Goal: Communication & Community: Participate in discussion

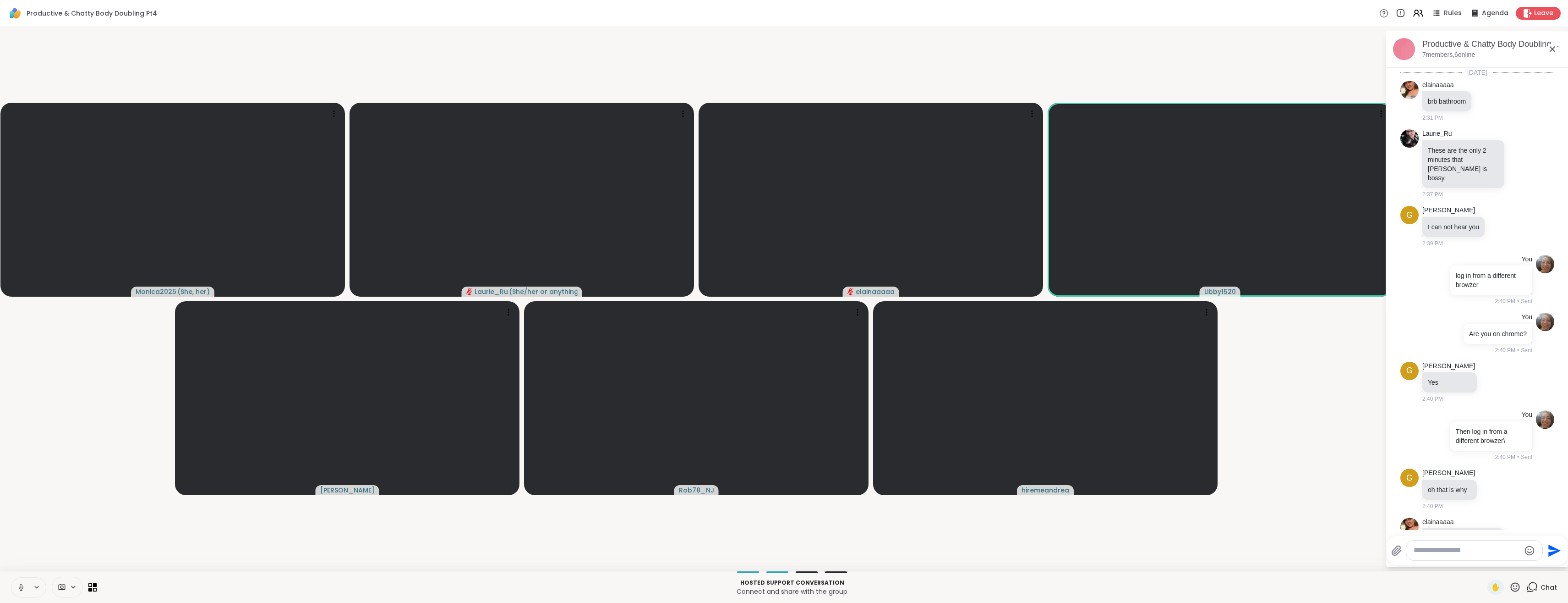
scroll to position [643, 0]
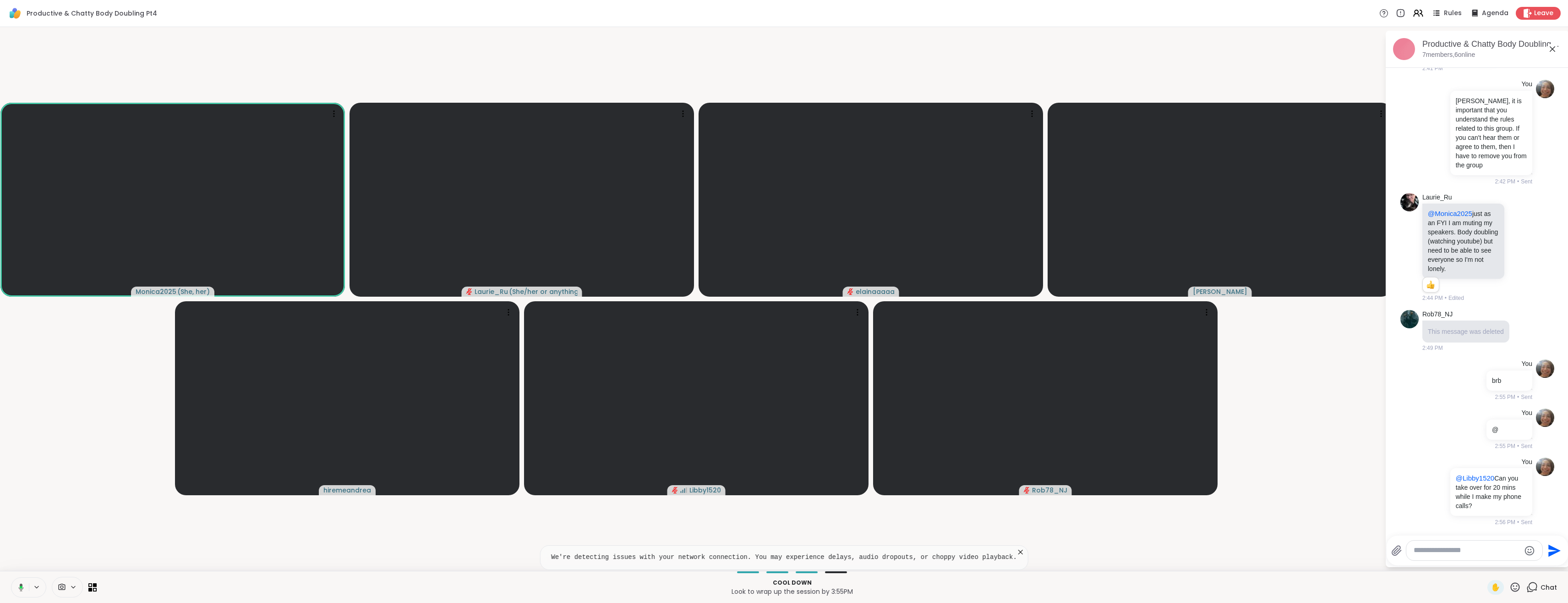
click at [19, 585] on icon at bounding box center [20, 587] width 9 height 9
click at [19, 587] on icon at bounding box center [21, 587] width 7 height 7
click at [19, 587] on icon at bounding box center [21, 587] width 9 height 9
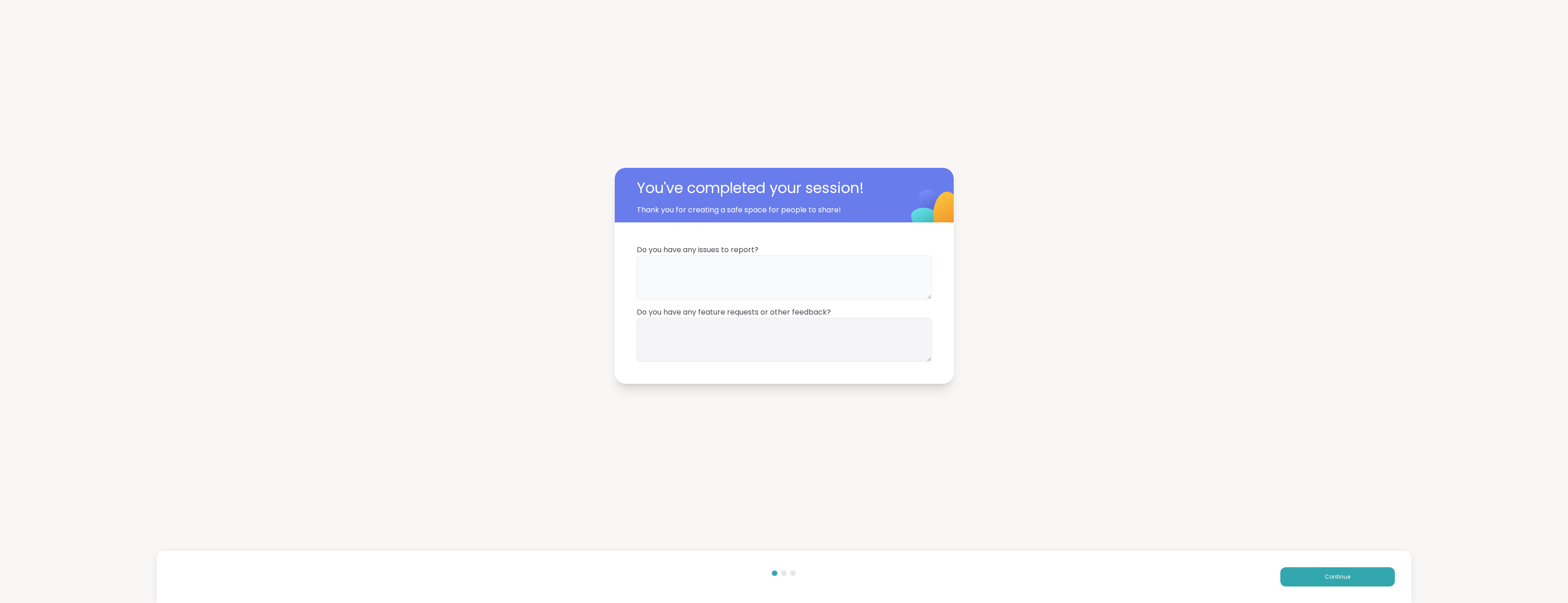
click at [677, 289] on textarea at bounding box center [784, 277] width 295 height 44
type textarea "**"
click at [696, 344] on textarea at bounding box center [784, 340] width 295 height 44
type textarea "**"
click at [1345, 579] on span "Continue" at bounding box center [1337, 577] width 26 height 9
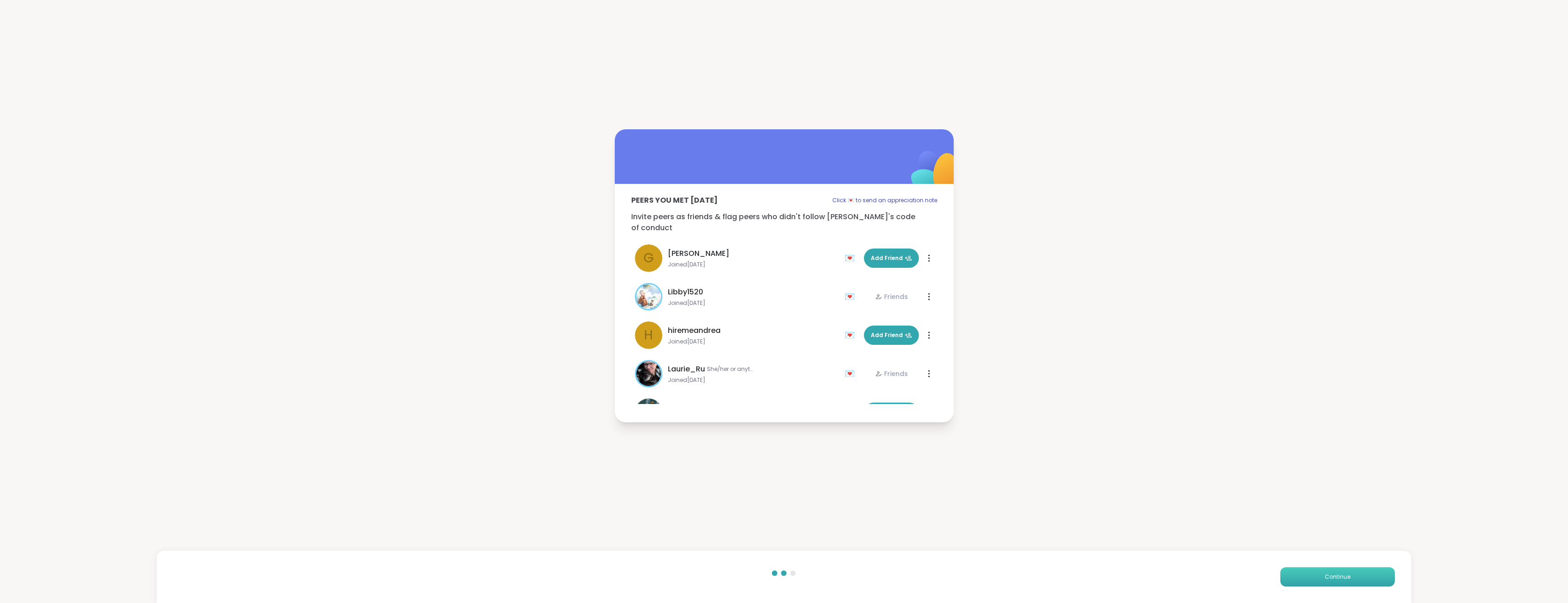
click at [1345, 579] on span "Continue" at bounding box center [1337, 577] width 26 height 9
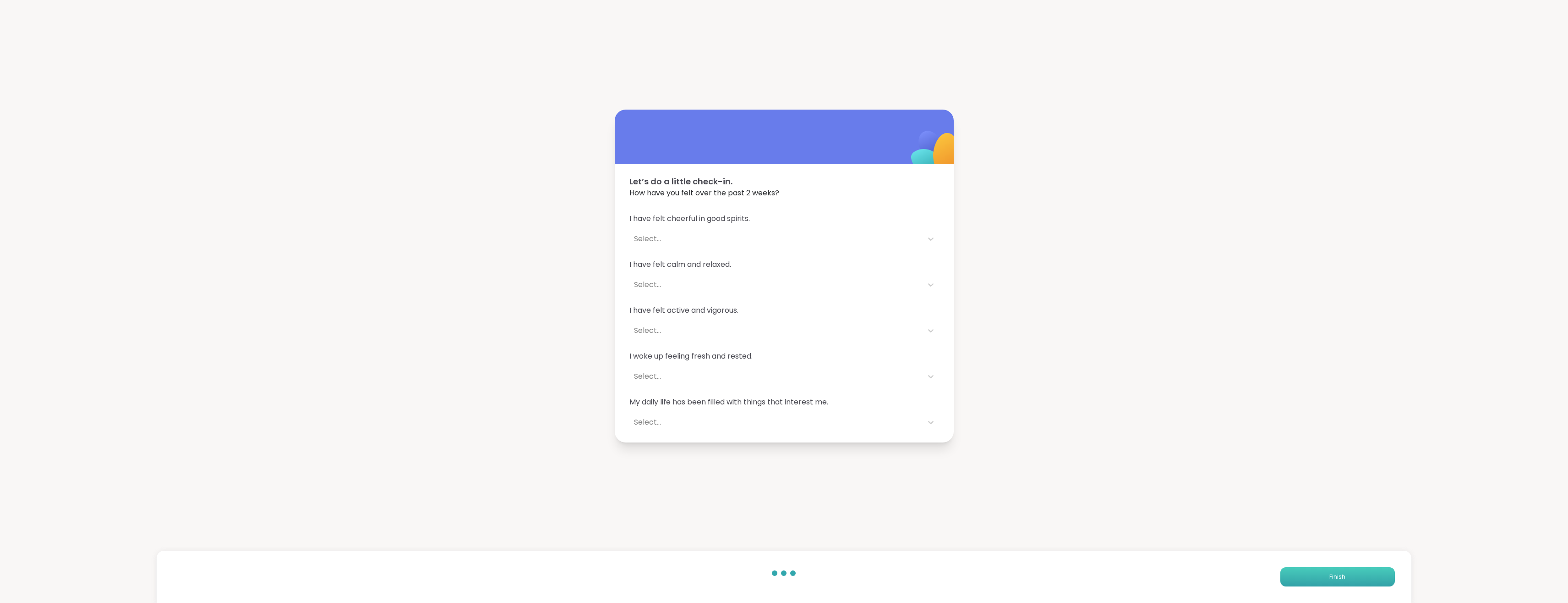
click at [1345, 579] on span "Finish" at bounding box center [1337, 577] width 16 height 9
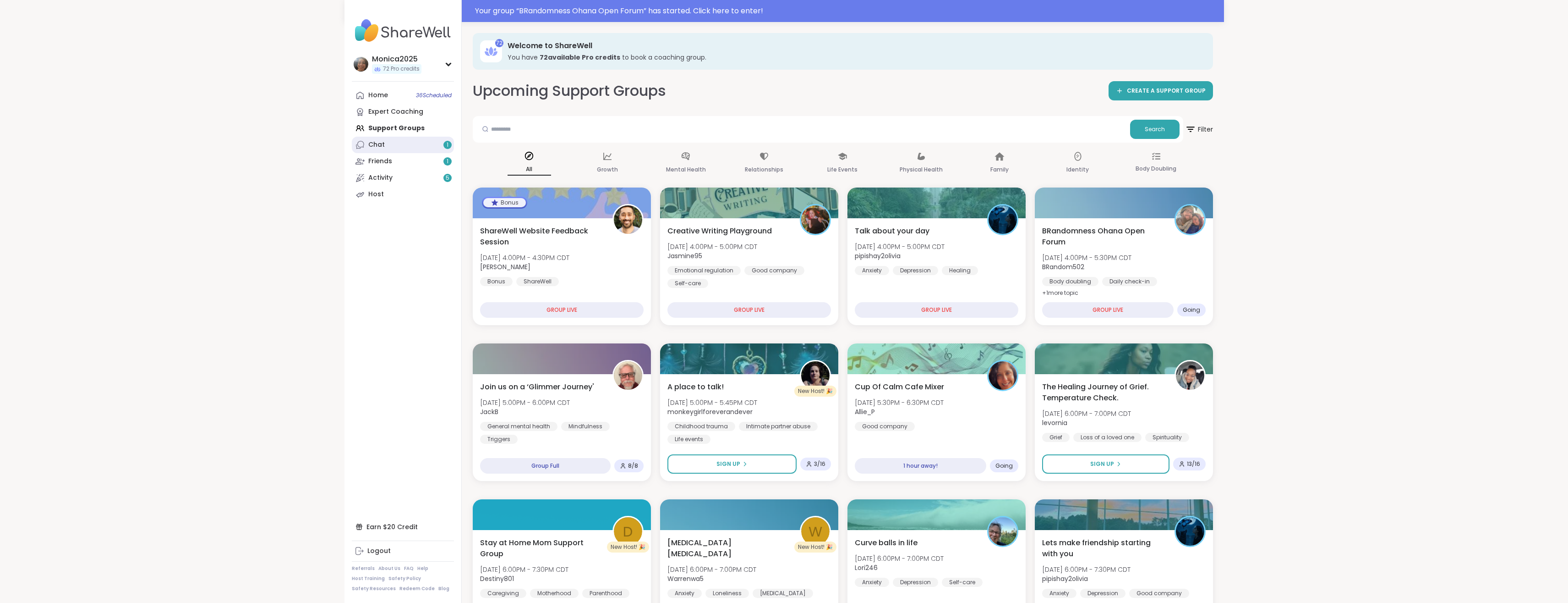
click at [386, 152] on link "Chat 1" at bounding box center [403, 144] width 102 height 16
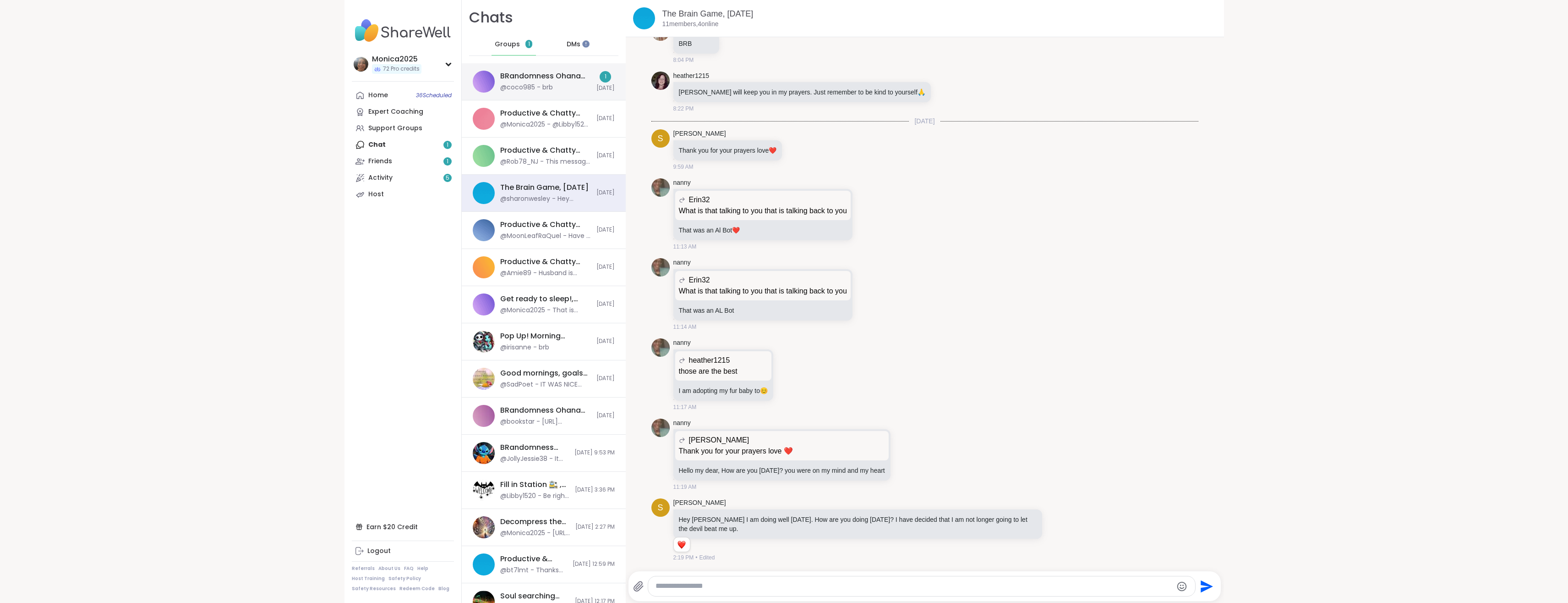
click at [495, 94] on div "BRandomness Ohana Open Forum, [DATE] @coco985 - brb 1 [DATE]" at bounding box center [544, 82] width 164 height 37
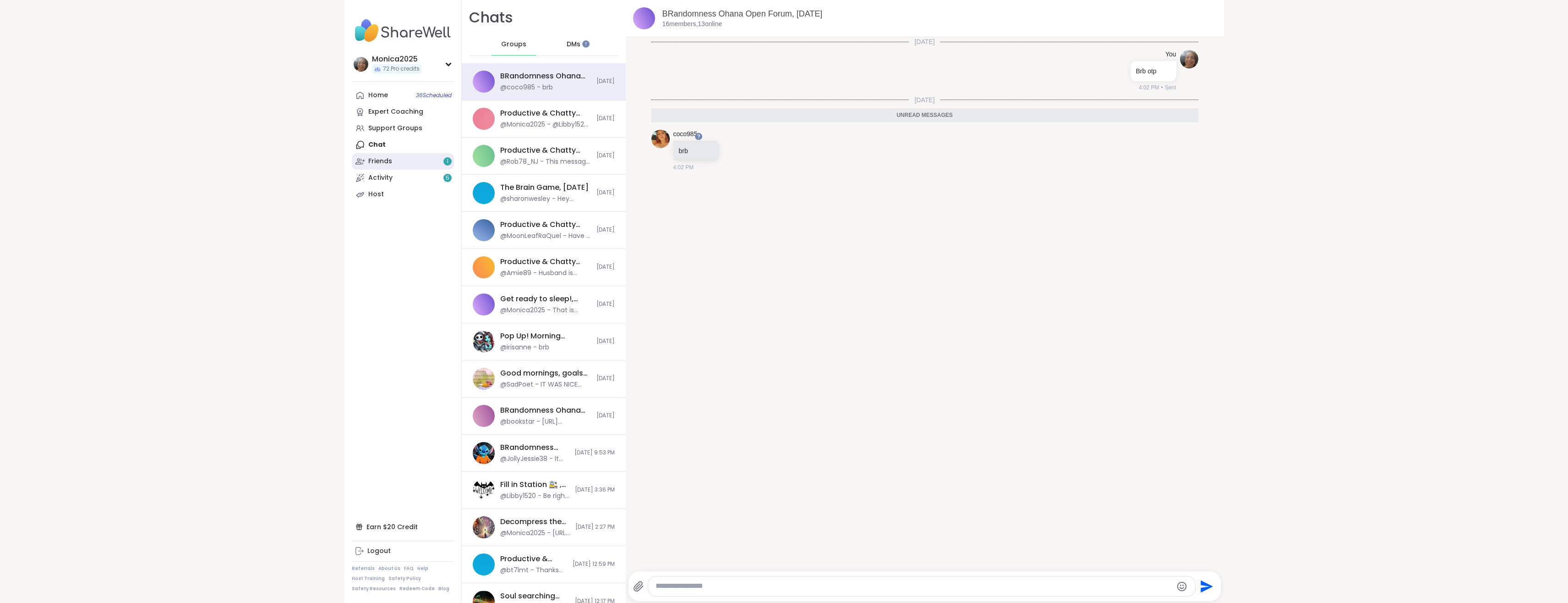
click at [418, 161] on link "Friends 1" at bounding box center [403, 161] width 102 height 16
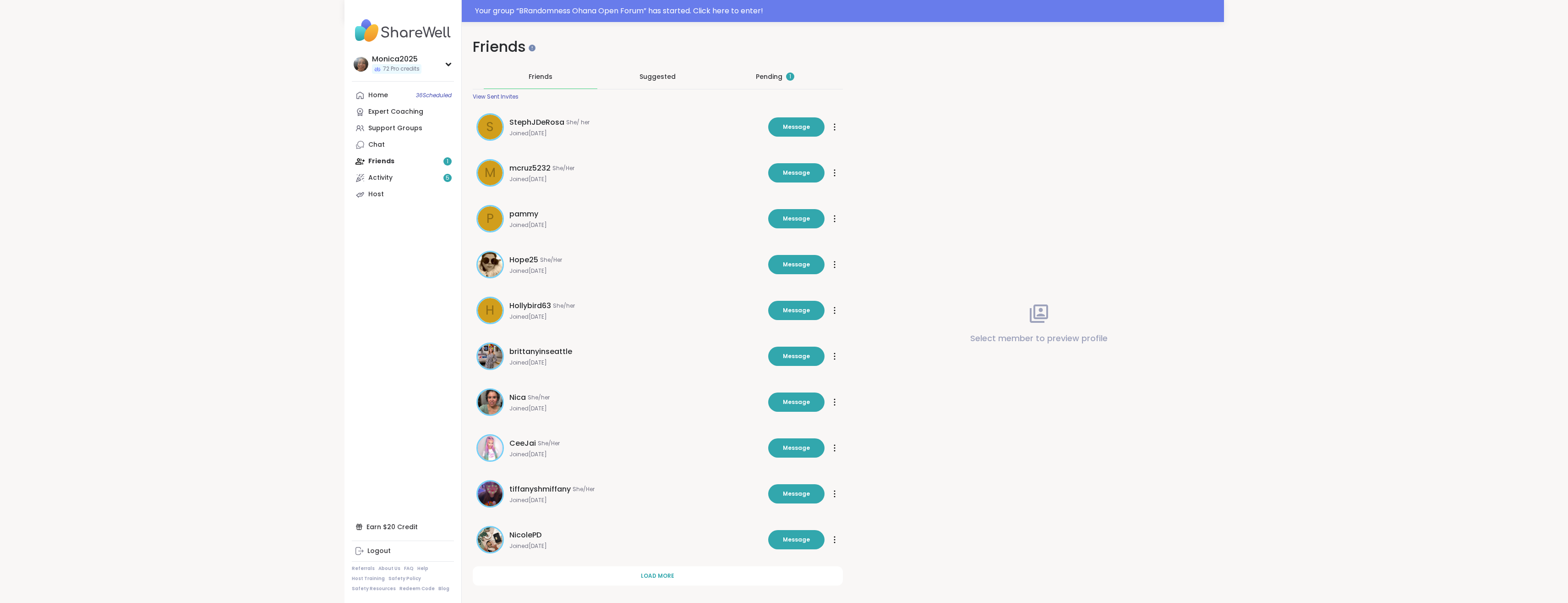
click at [760, 80] on div "Pending 1" at bounding box center [775, 76] width 38 height 9
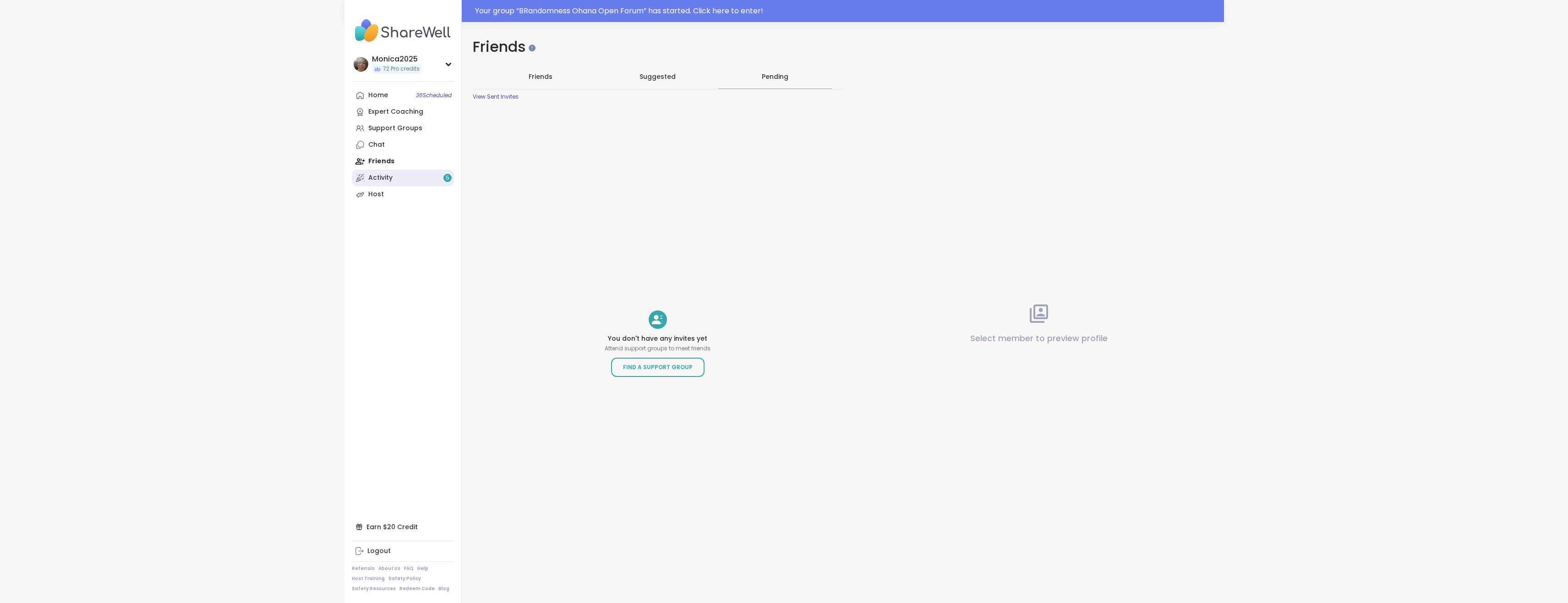
click at [422, 181] on link "Activity 5" at bounding box center [403, 177] width 102 height 16
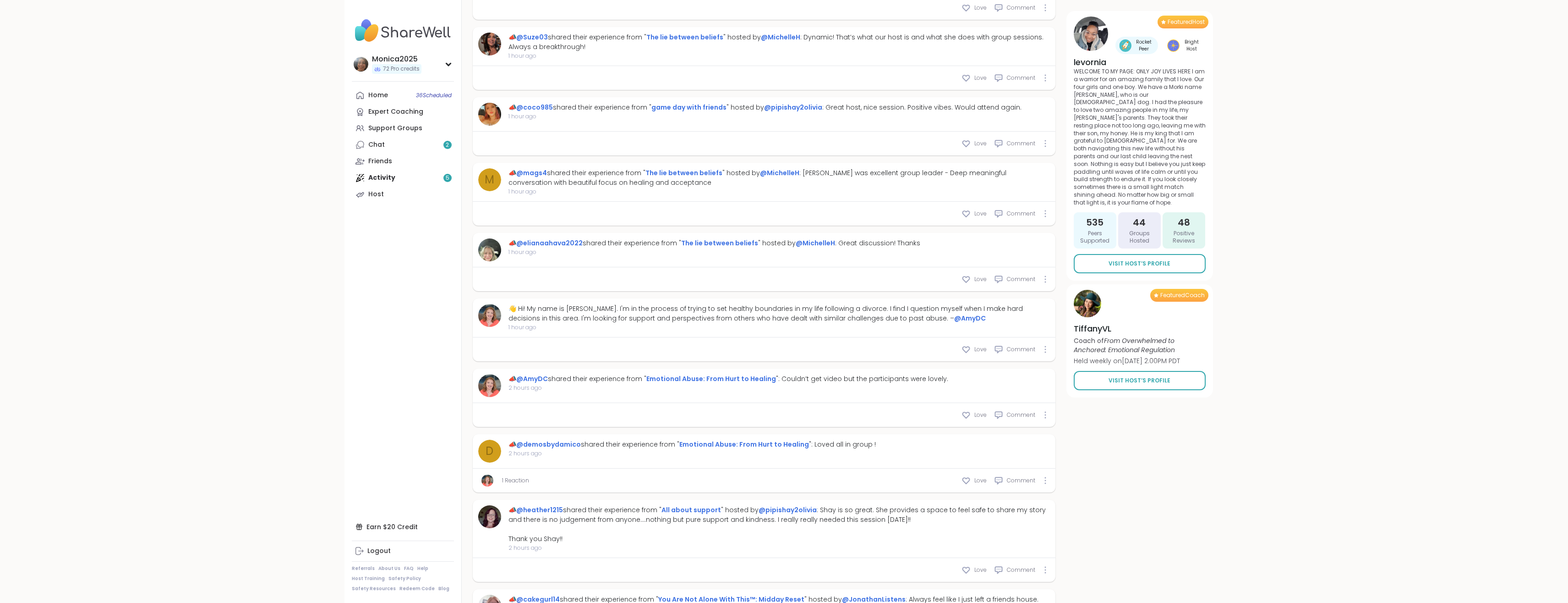
scroll to position [679, 0]
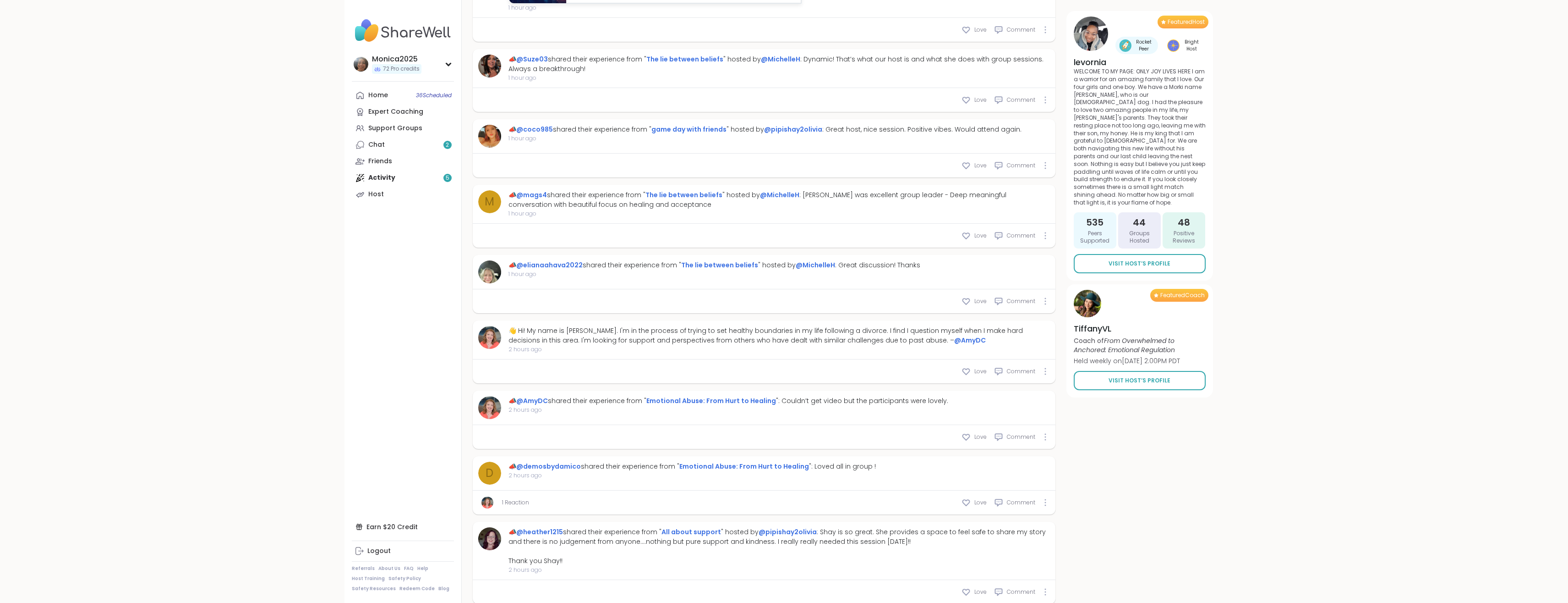
type textarea "*"
